Goal: Ask a question

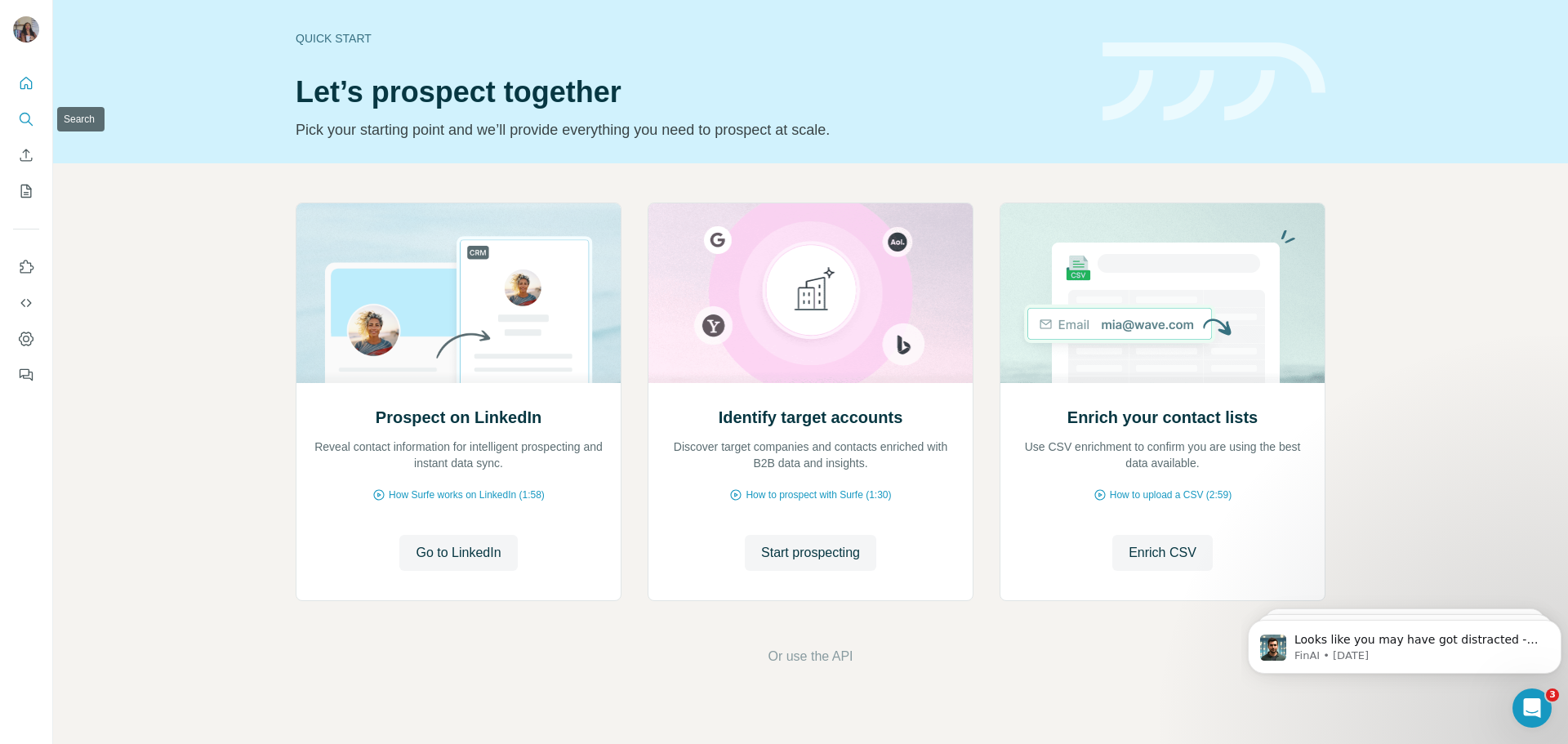
click at [26, 119] on icon "Search" at bounding box center [26, 120] width 17 height 16
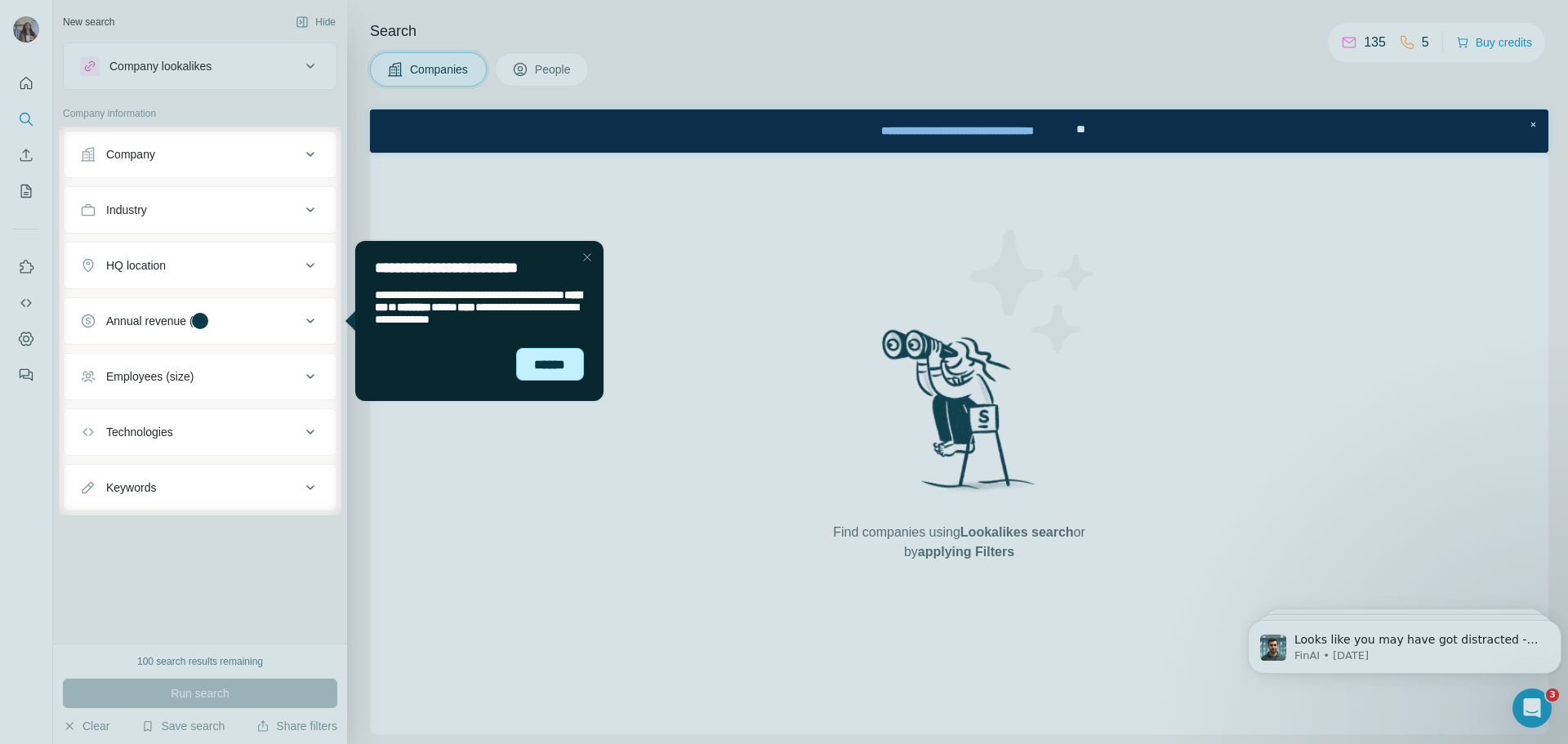
click at [561, 361] on div "******" at bounding box center [550, 365] width 68 height 33
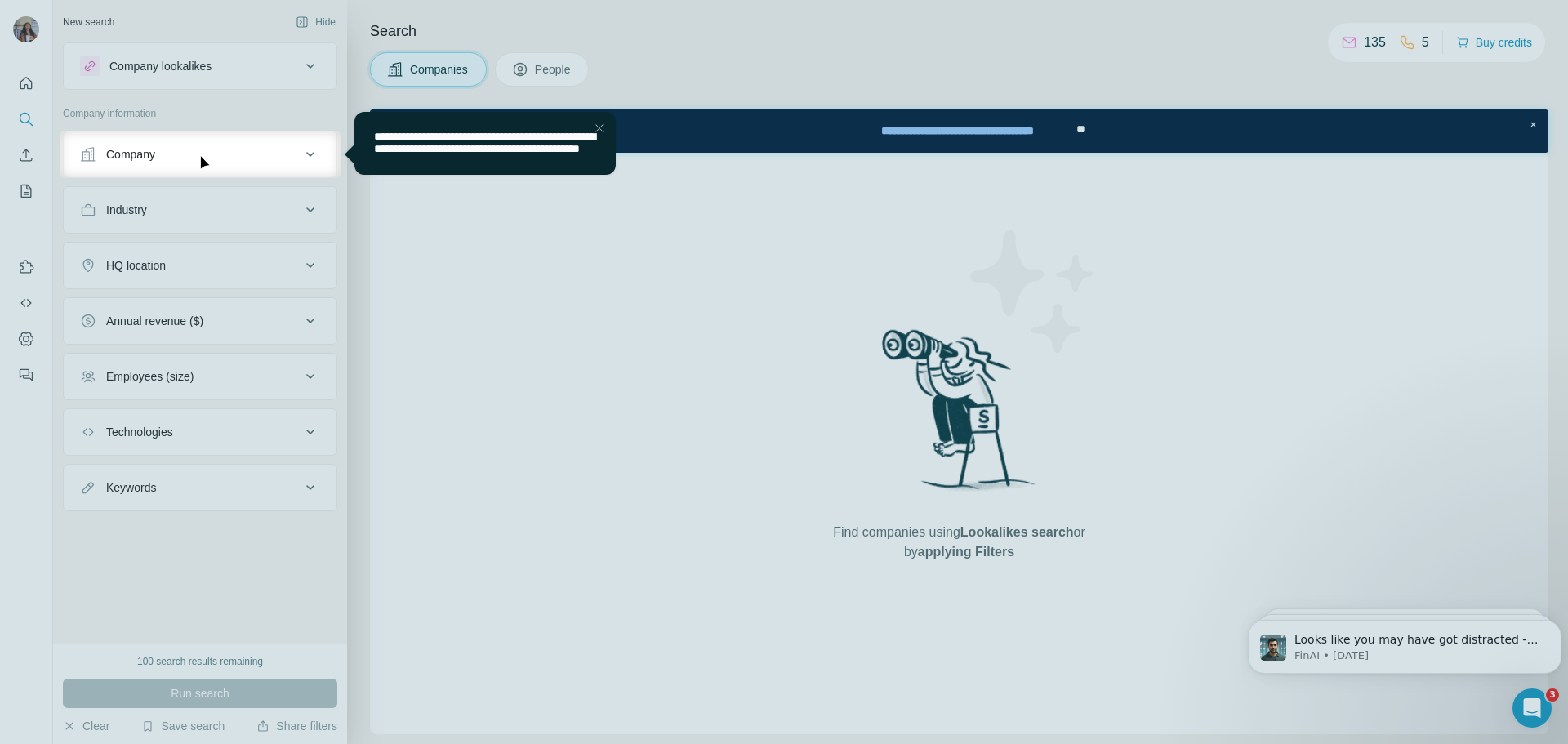
drag, startPoint x: 596, startPoint y: 125, endPoint x: 482, endPoint y: 137, distance: 114.6
click at [596, 125] on div "Close Step" at bounding box center [600, 128] width 20 height 20
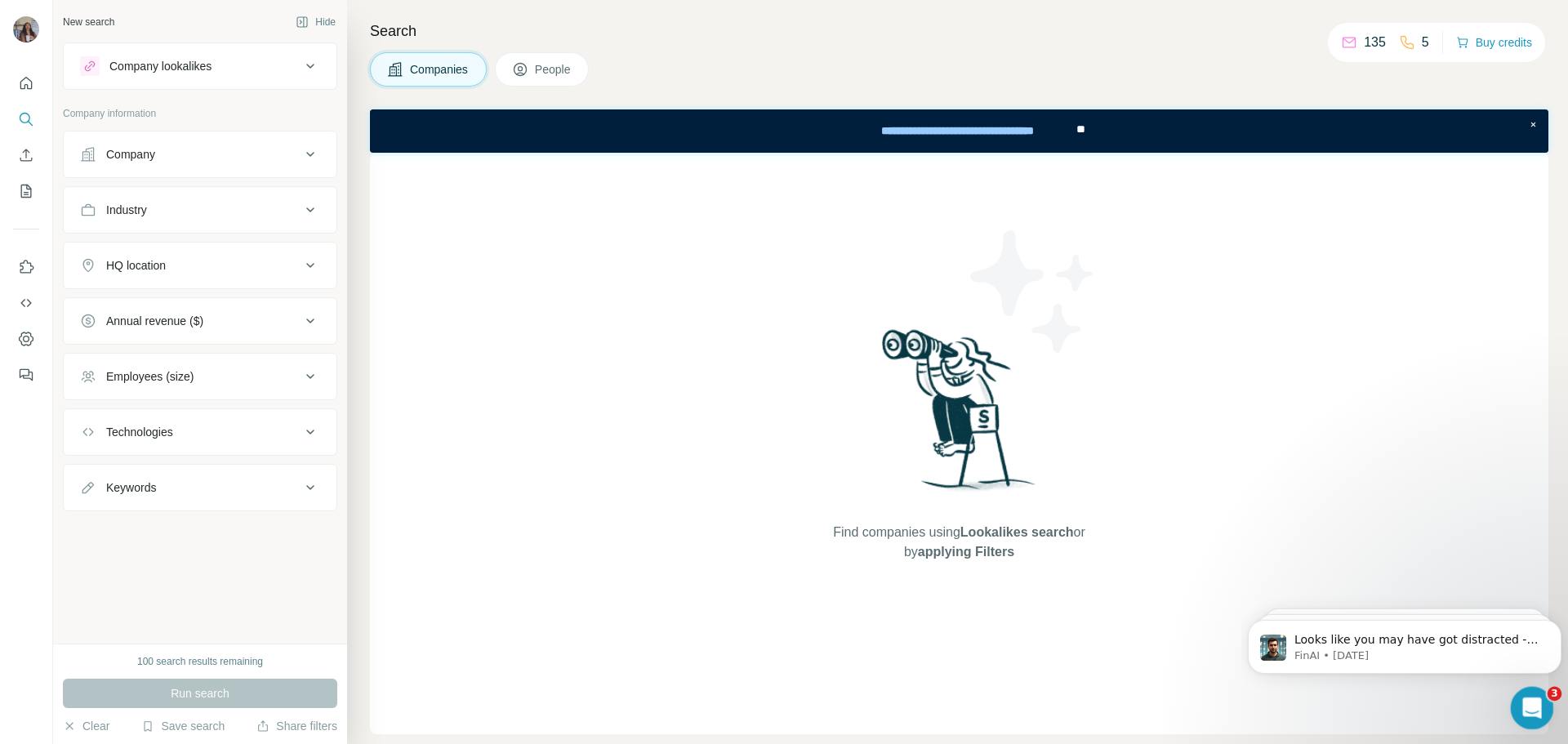
click at [1528, 712] on icon "Open Intercom Messenger" at bounding box center [1530, 705] width 27 height 27
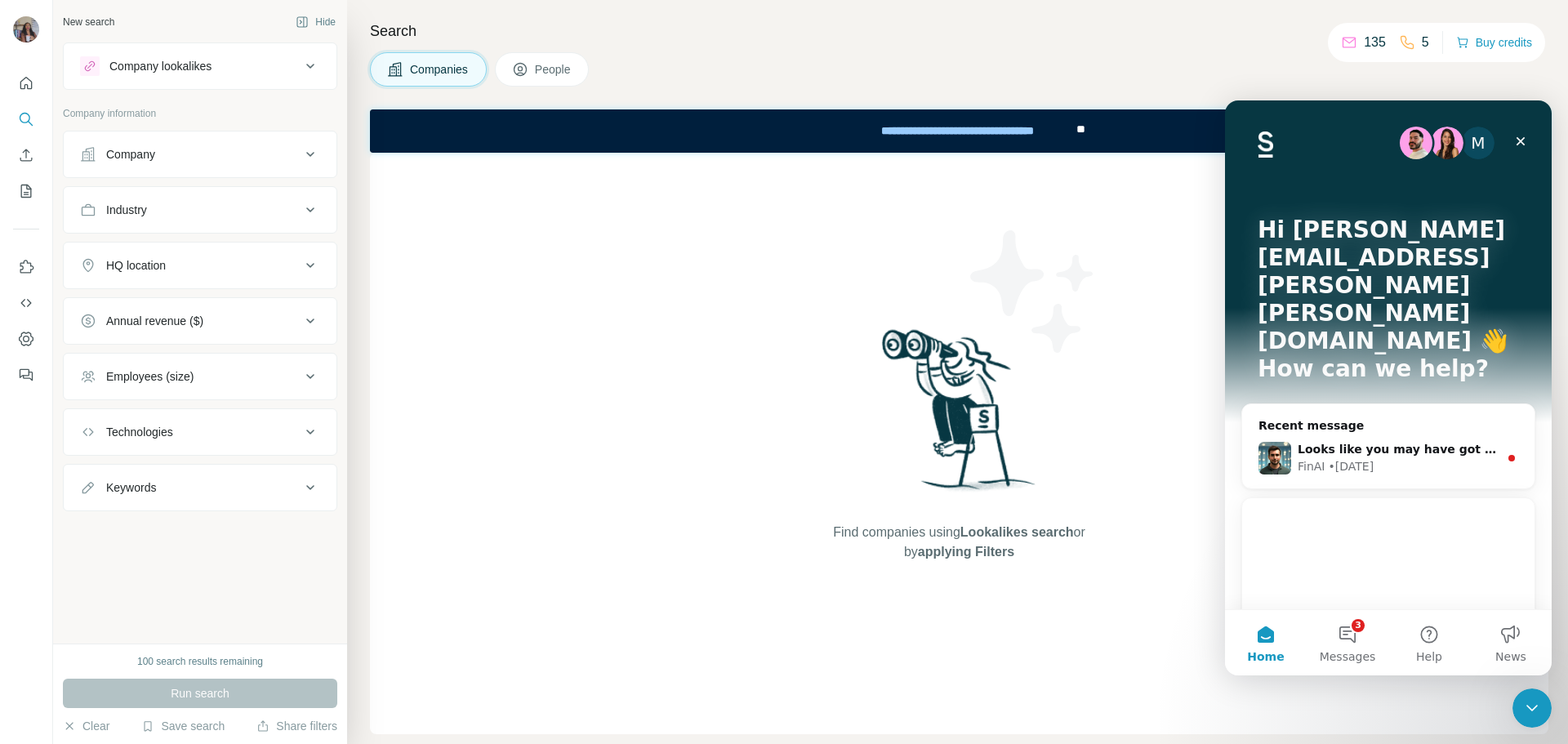
drag, startPoint x: 1358, startPoint y: 642, endPoint x: 1370, endPoint y: 421, distance: 221.3
click at [1370, 421] on div "M Hi [PERSON_NAME][EMAIL_ADDRESS][PERSON_NAME][PERSON_NAME][DOMAIN_NAME] 👋 How …" at bounding box center [1388, 388] width 327 height 575
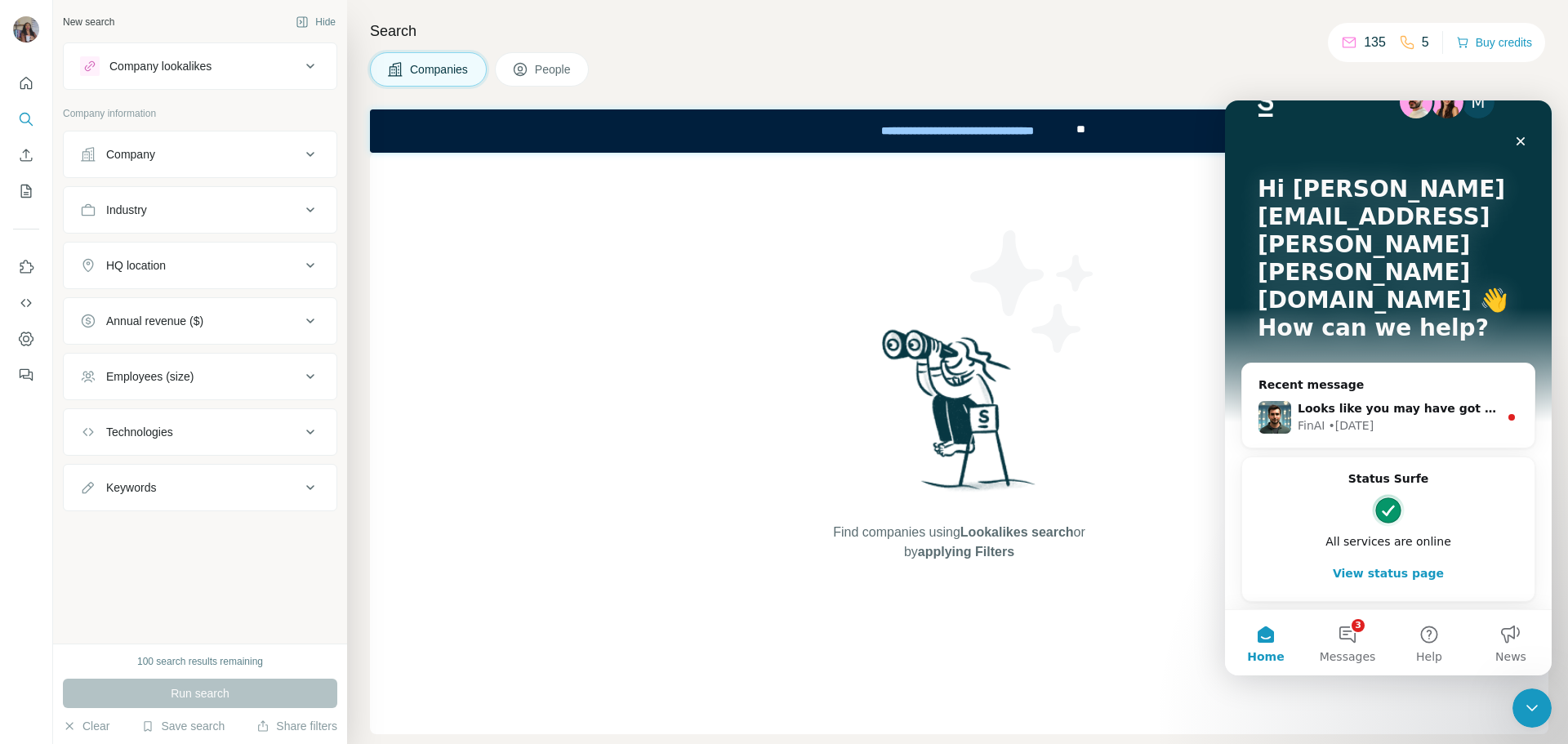
scroll to position [244, 0]
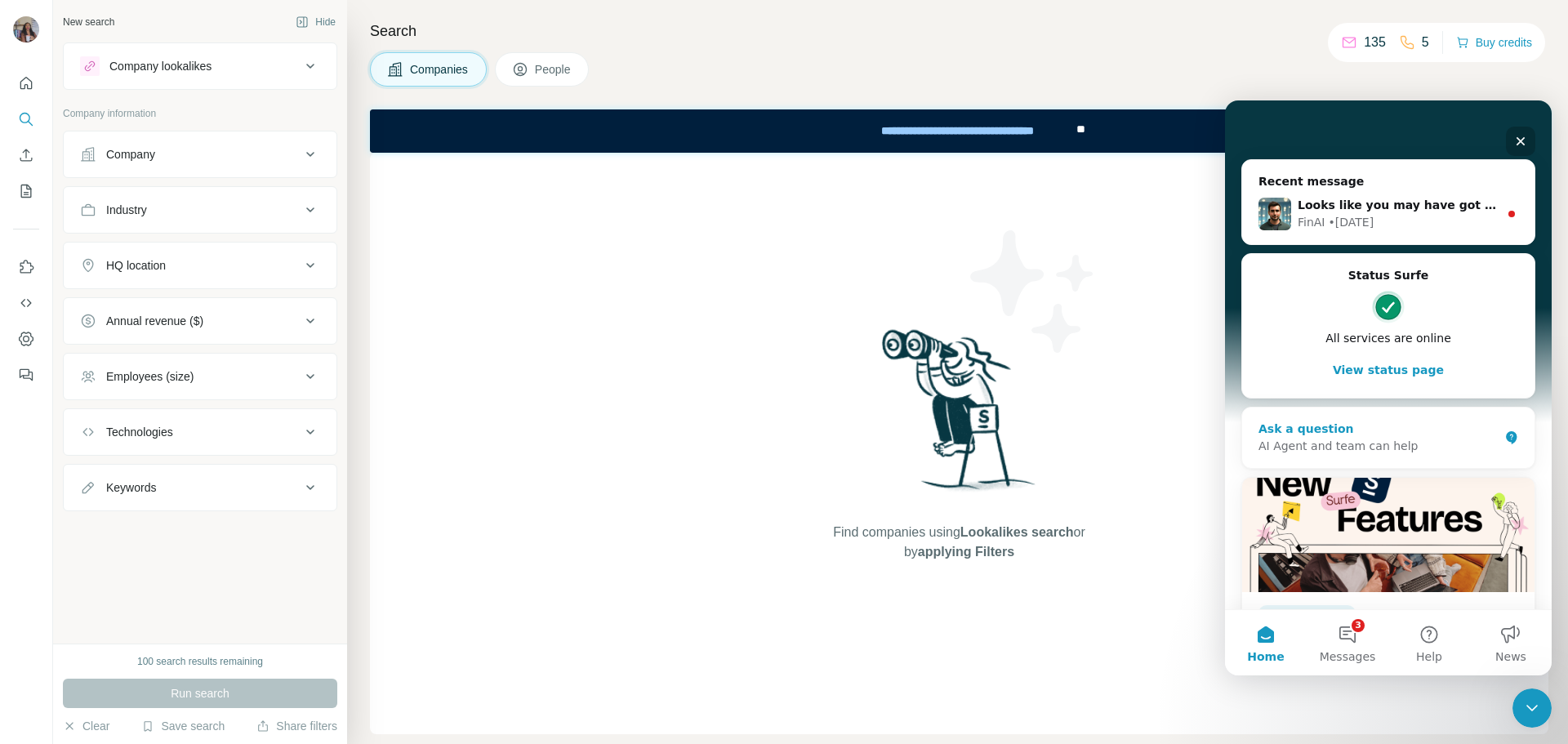
click at [1421, 437] on div "AI Agent and team can help" at bounding box center [1378, 445] width 240 height 17
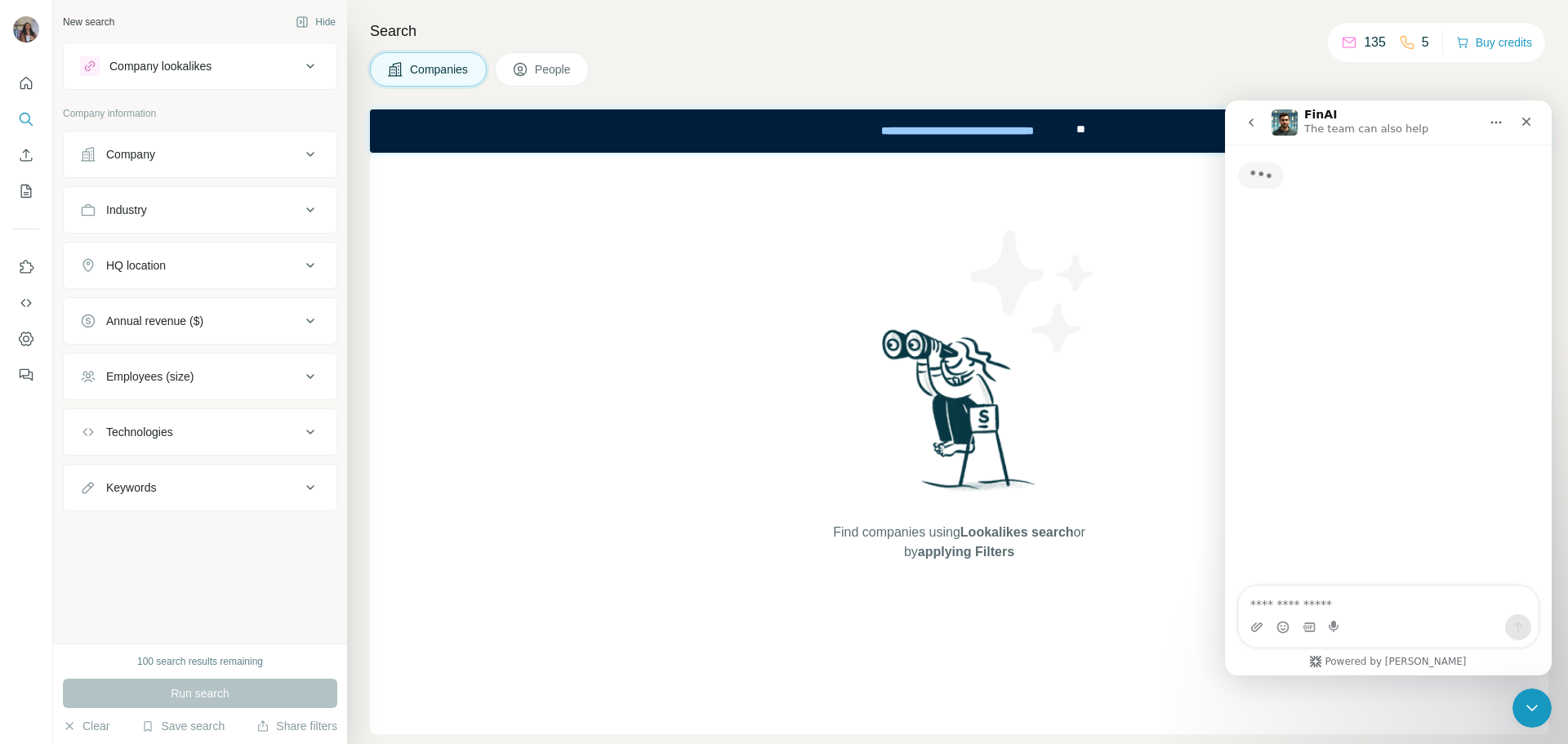
scroll to position [0, 0]
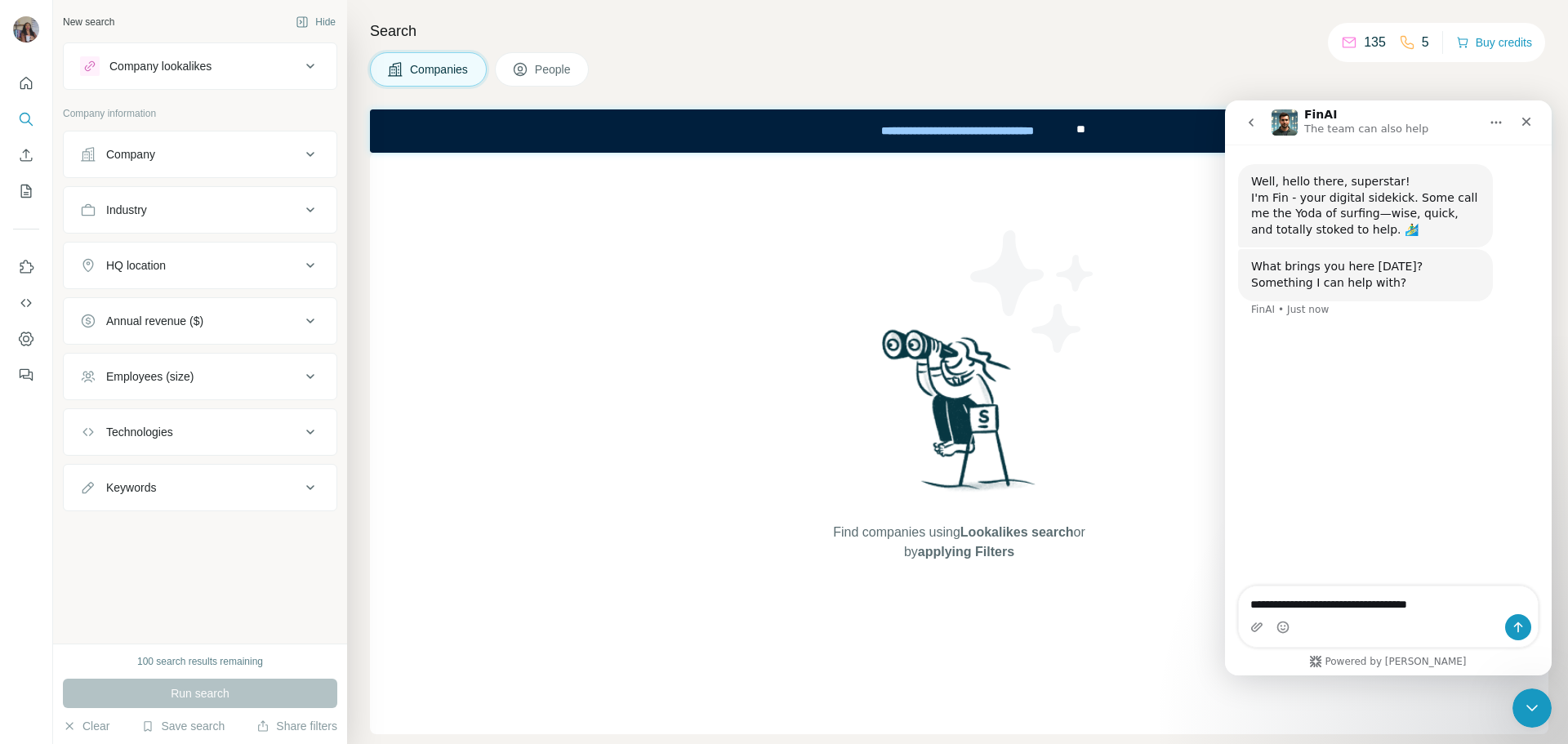
type textarea "**********"
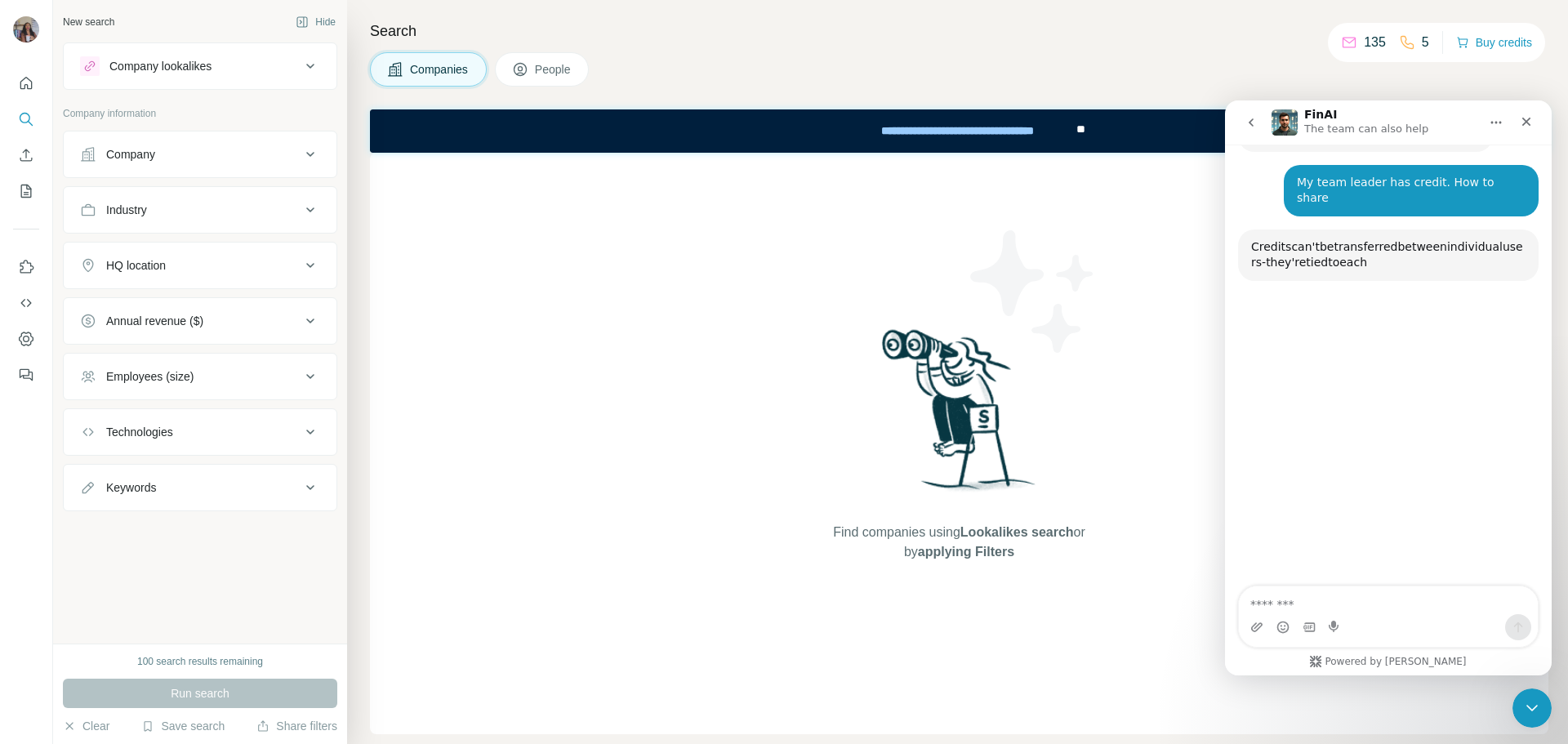
scroll to position [174, 0]
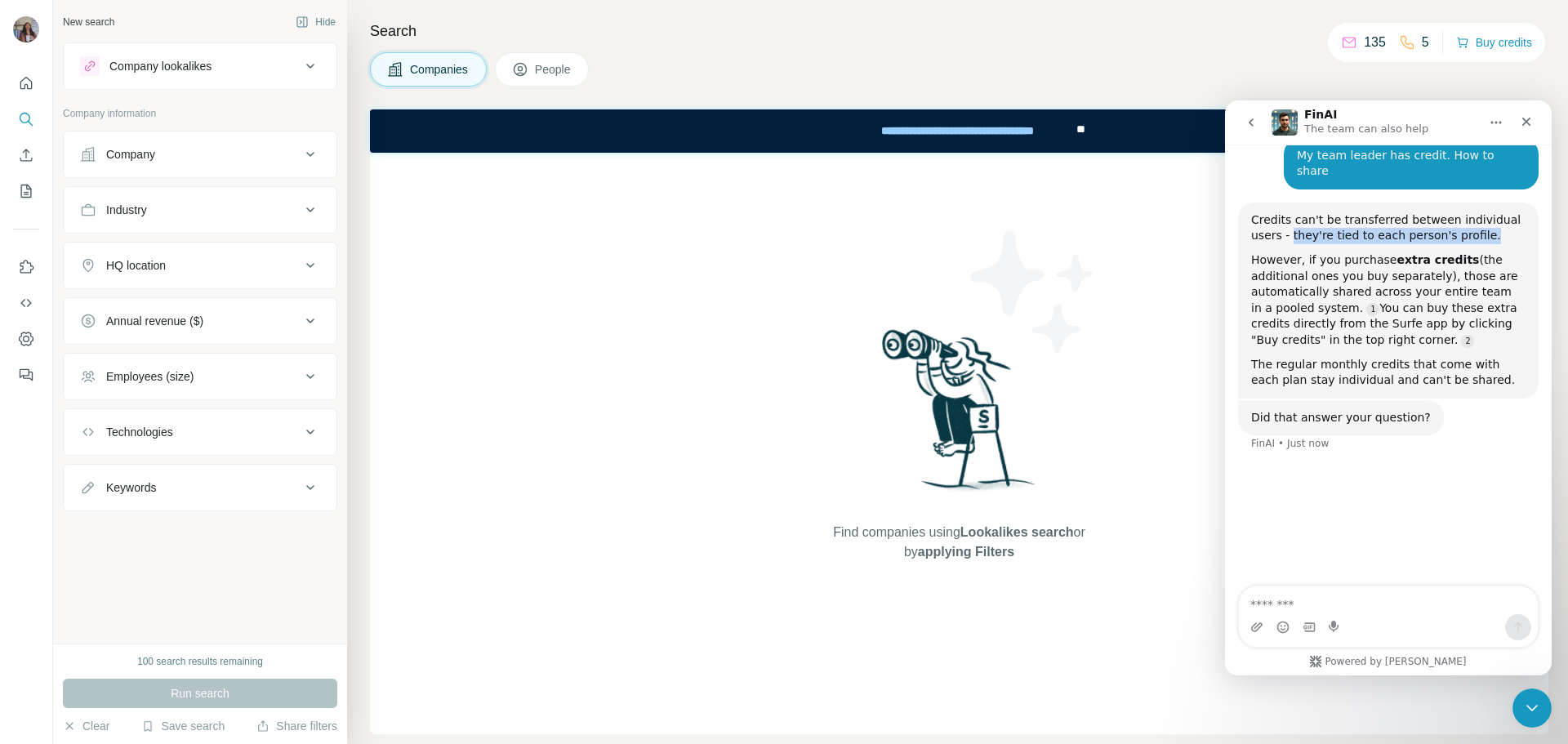
drag, startPoint x: 1260, startPoint y: 223, endPoint x: 1512, endPoint y: 220, distance: 252.0
click at [1512, 220] on div "Credits can't be transferred between individual users - they're tied to each pe…" at bounding box center [1388, 228] width 275 height 32
click at [890, 82] on div "Companies People" at bounding box center [959, 69] width 1178 height 35
click at [1343, 36] on icon at bounding box center [1349, 43] width 17 height 16
click at [1415, 45] on div "5" at bounding box center [1414, 43] width 31 height 20
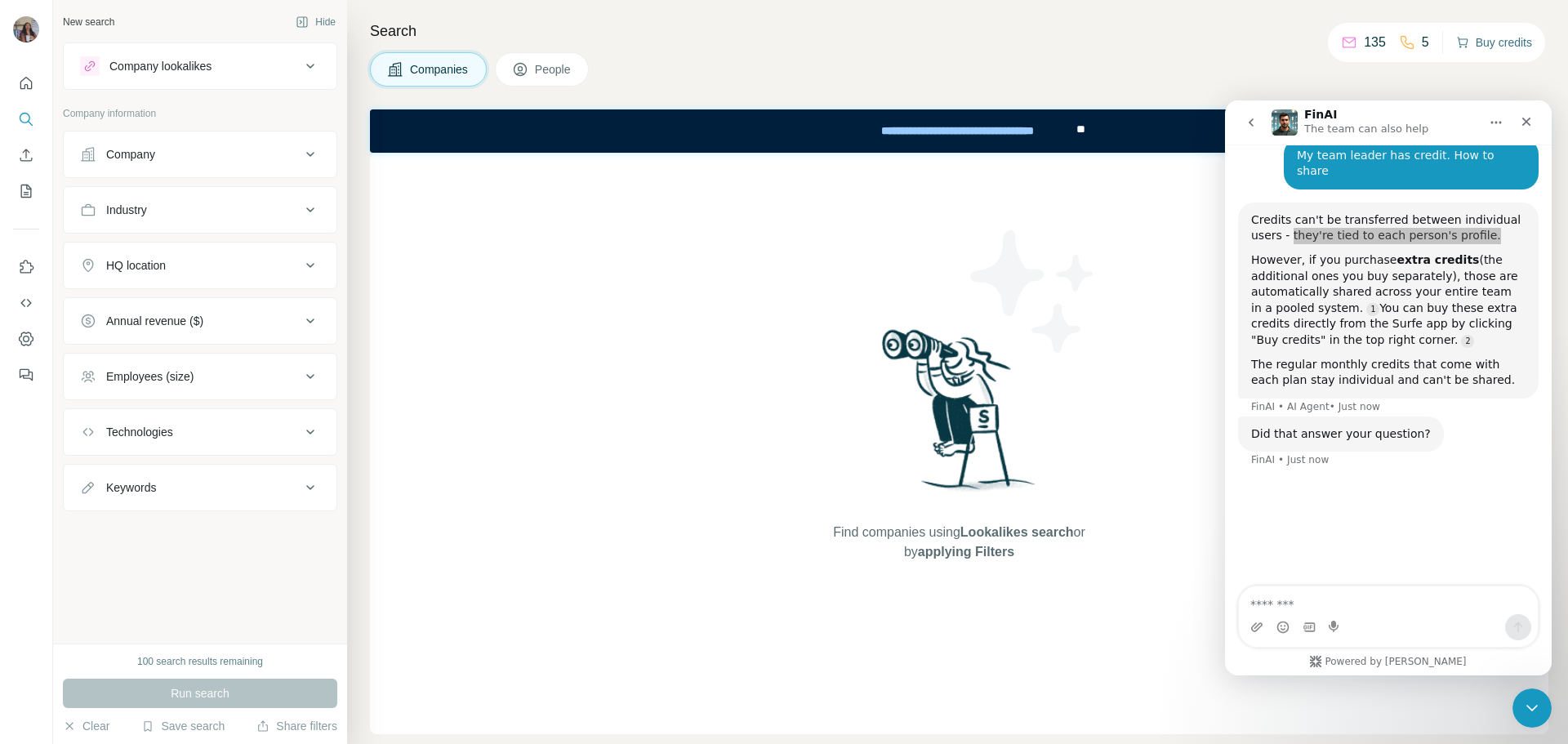
click at [1495, 41] on button "Buy credits" at bounding box center [1495, 43] width 76 height 23
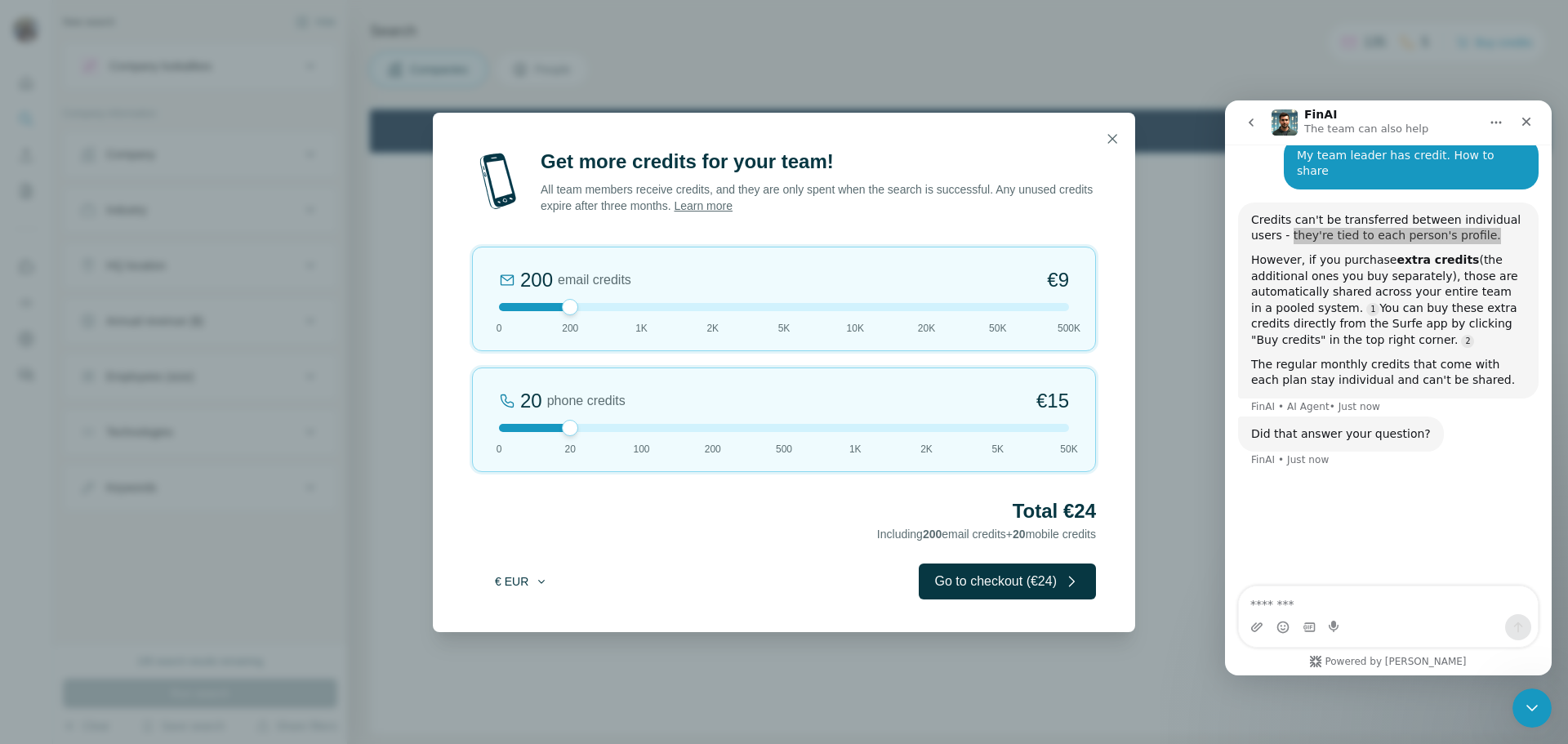
click at [552, 567] on button "€ EUR" at bounding box center [522, 582] width 76 height 30
click at [537, 625] on div "$ USD" at bounding box center [555, 618] width 157 height 30
click at [733, 205] on link "Learn more" at bounding box center [702, 205] width 59 height 13
drag, startPoint x: 1112, startPoint y: 148, endPoint x: 753, endPoint y: 37, distance: 375.8
click at [1112, 148] on button "button" at bounding box center [1112, 139] width 33 height 33
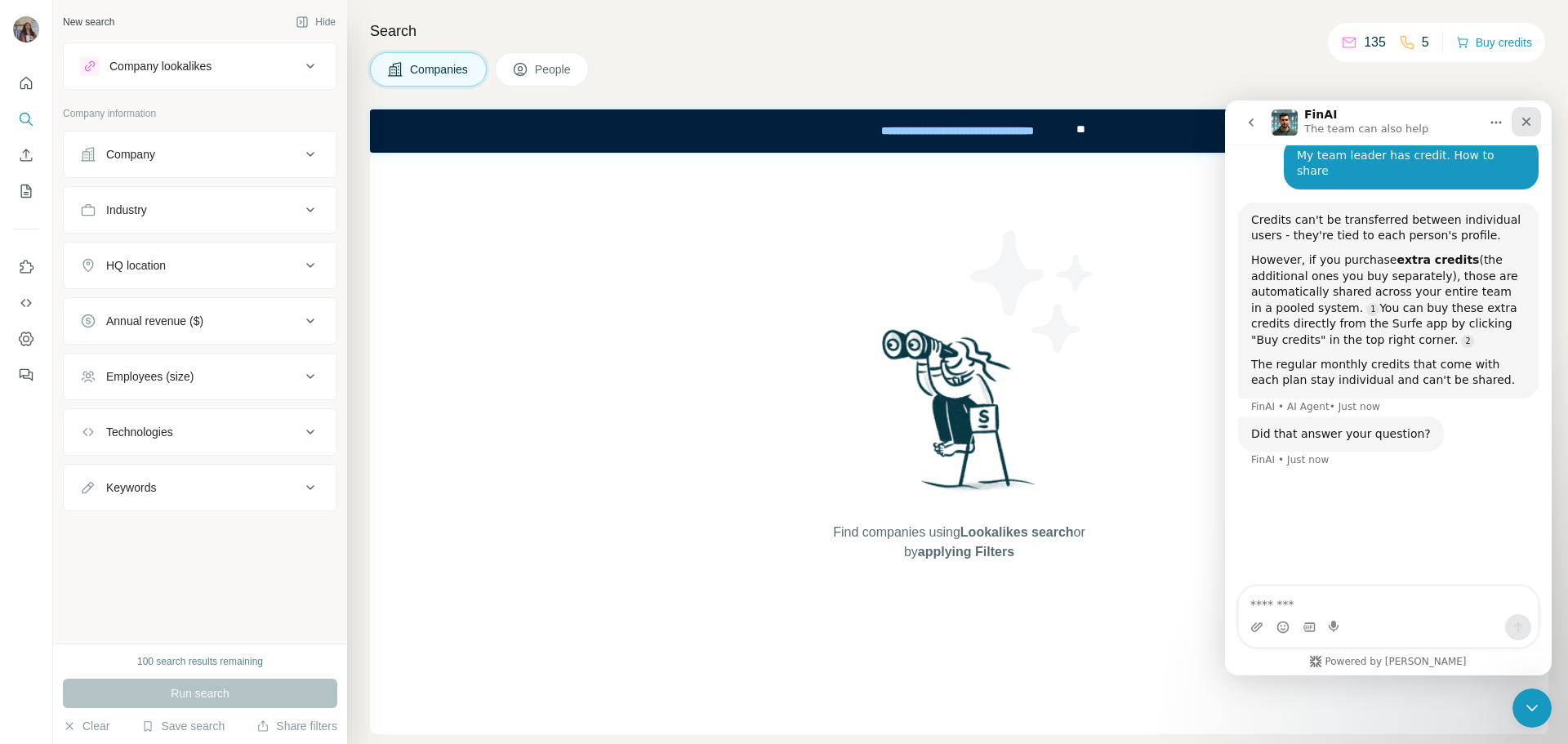
click at [1529, 122] on icon "Close" at bounding box center [1527, 122] width 13 height 13
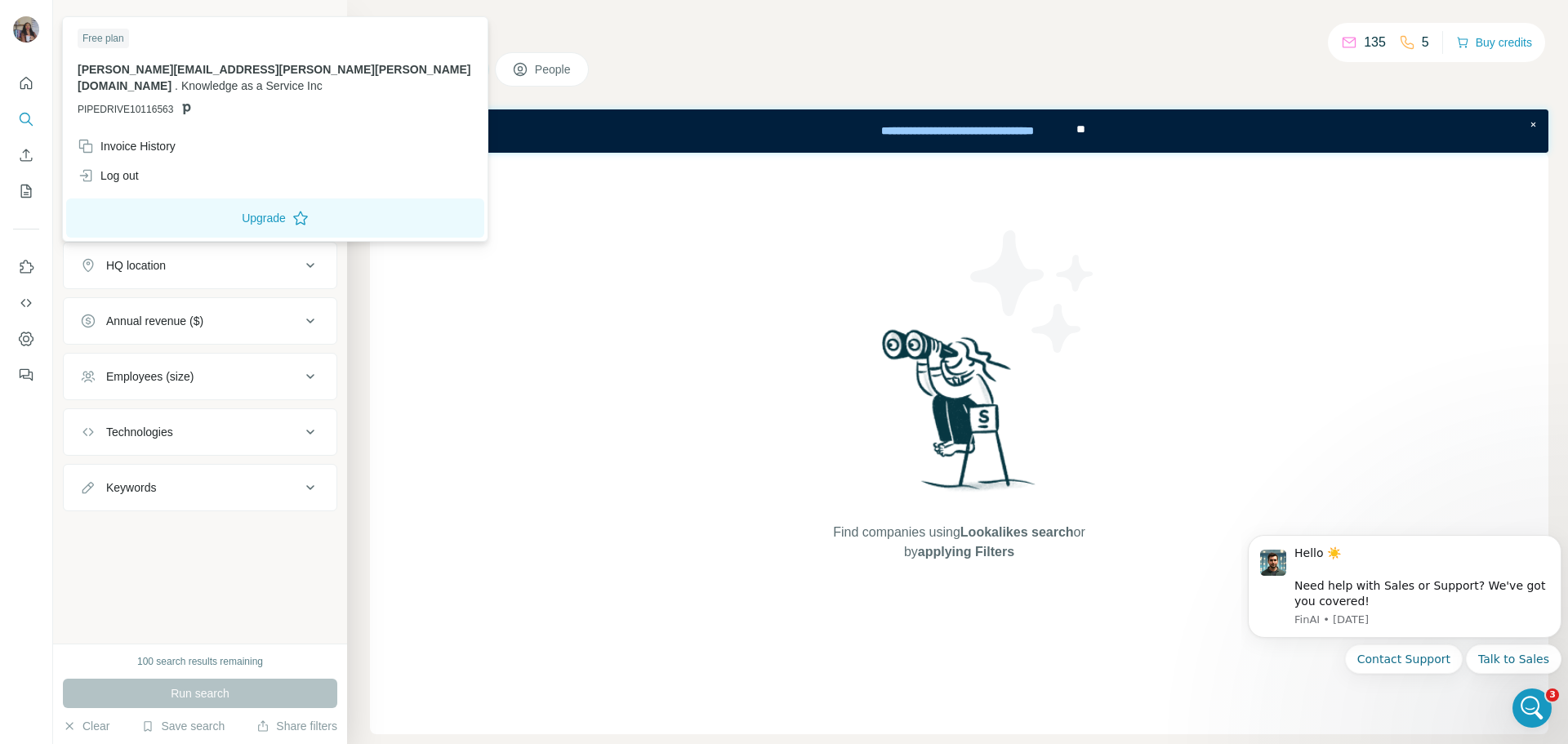
scroll to position [0, 0]
click at [239, 79] on span "Knowledge as a Service Inc" at bounding box center [252, 86] width 141 height 13
click at [129, 34] on div "Free plan" at bounding box center [103, 39] width 51 height 20
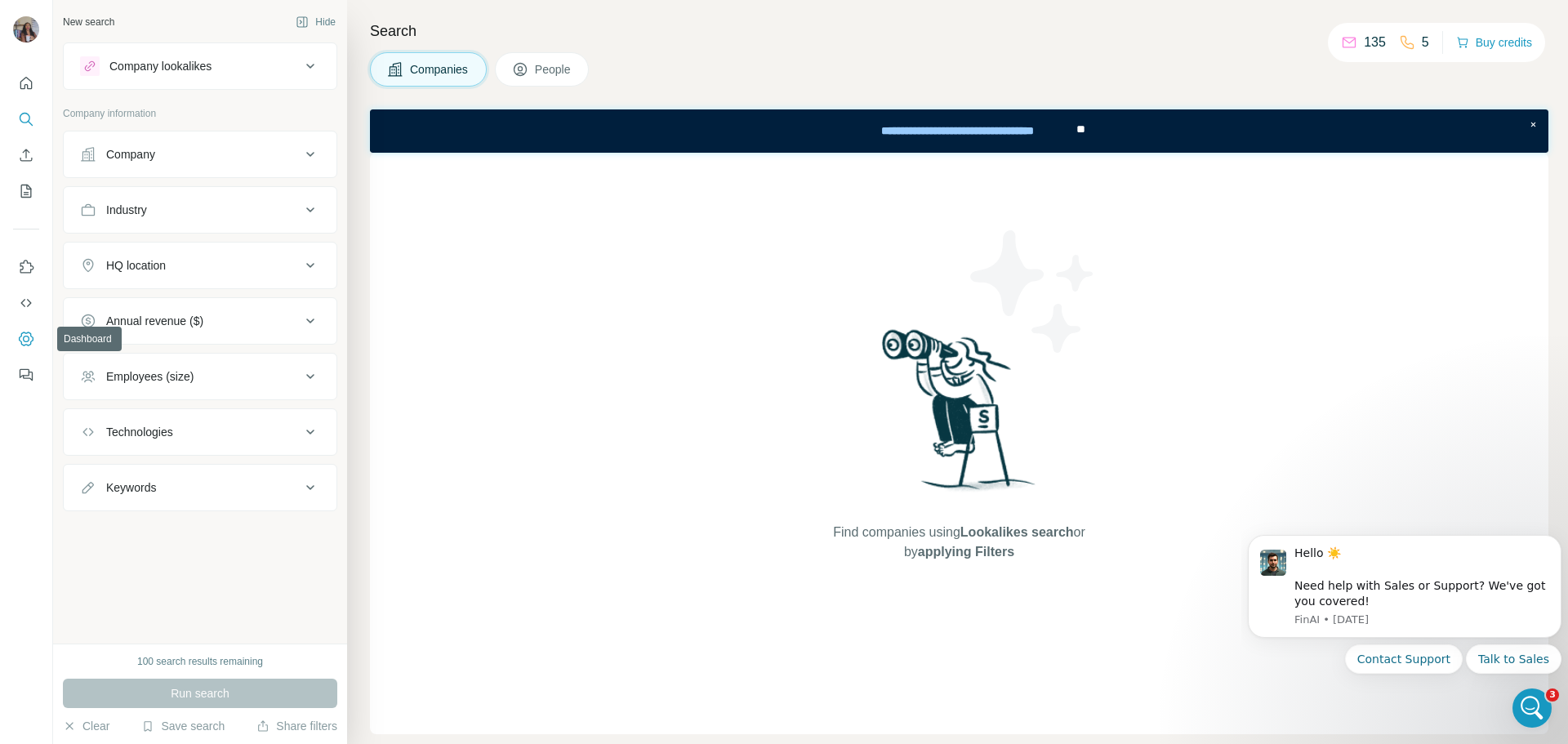
click at [24, 335] on icon "Dashboard" at bounding box center [26, 339] width 17 height 16
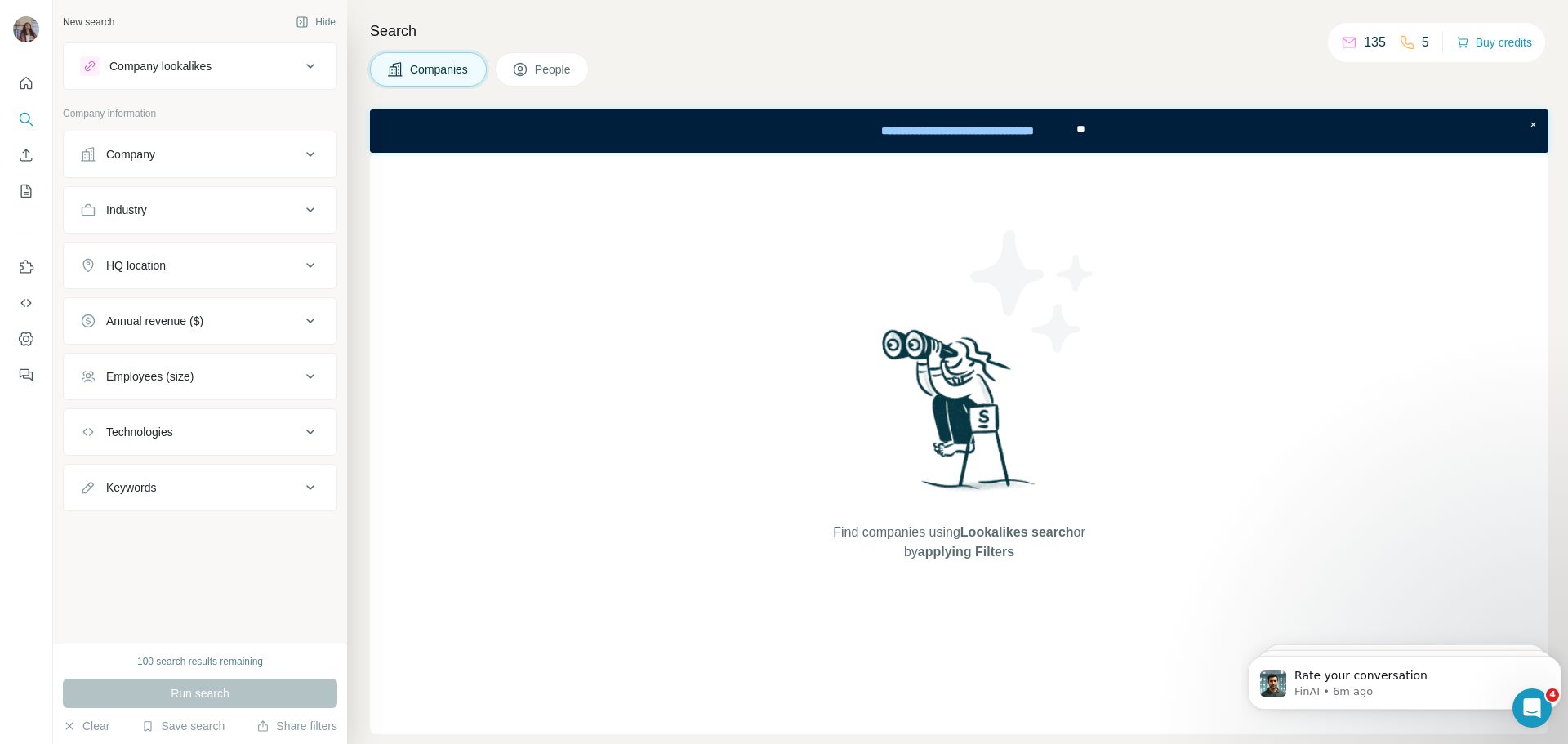
scroll to position [350, 0]
